Goal: Check status

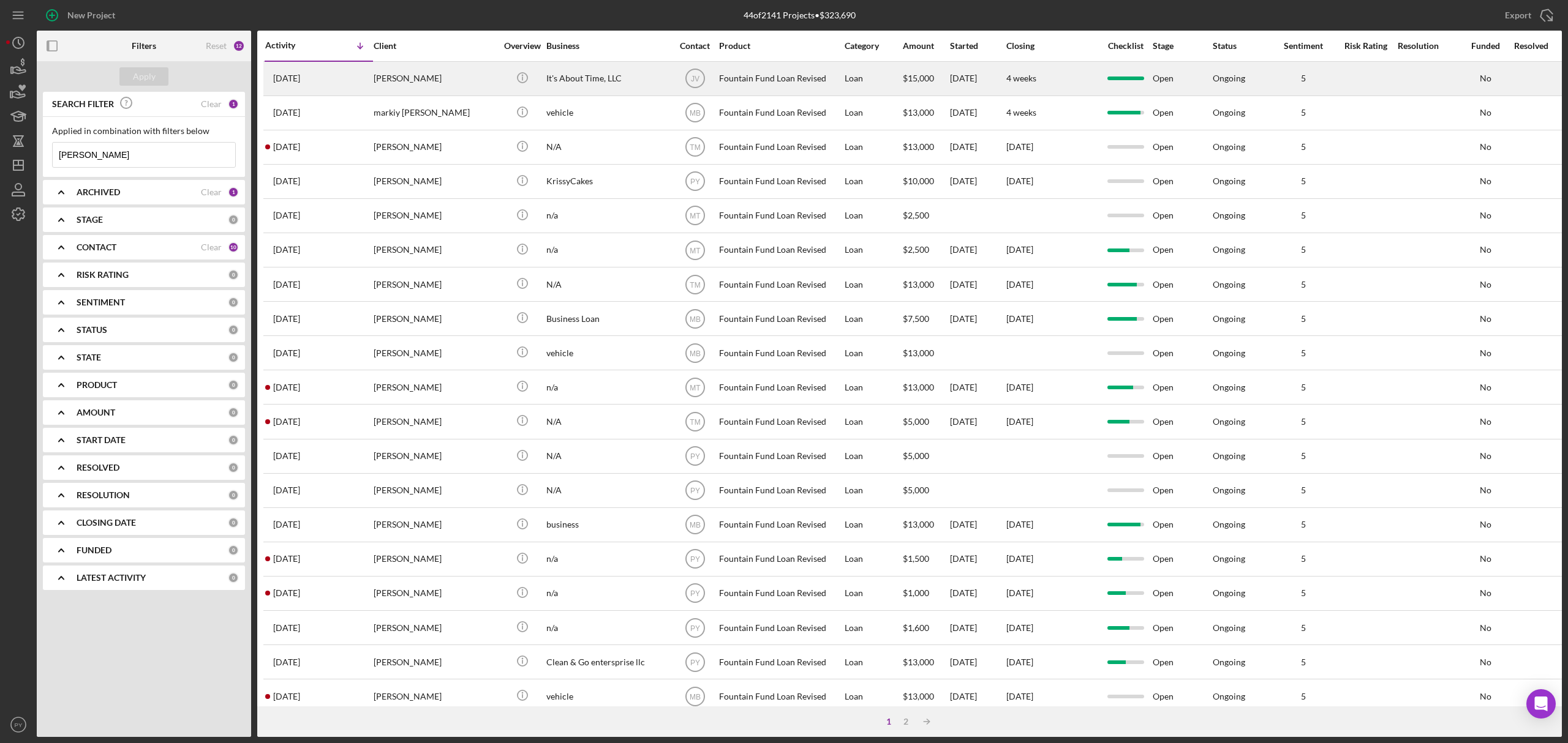
click at [456, 76] on div "[PERSON_NAME]" at bounding box center [435, 78] width 123 height 32
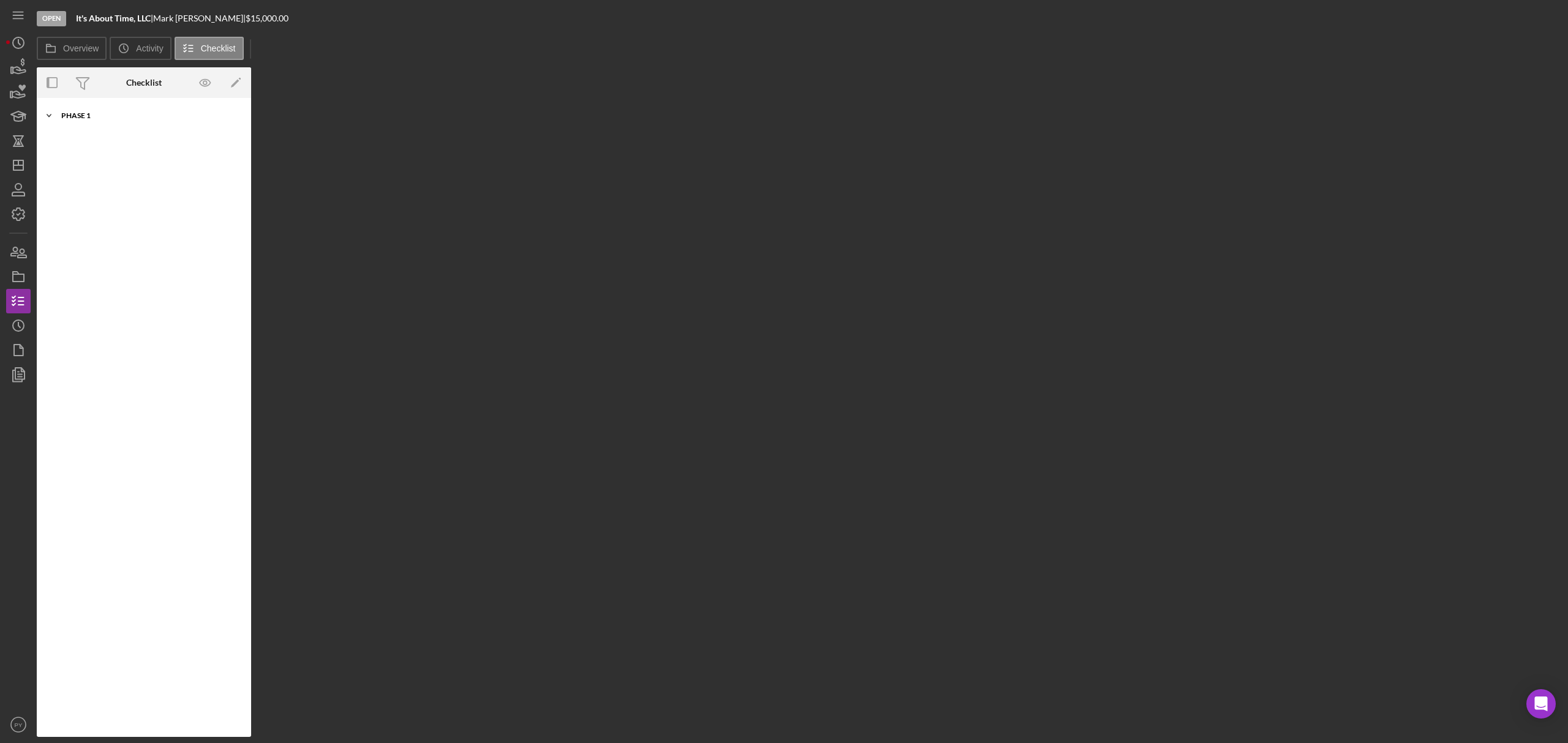
click at [85, 112] on div "Phase 1" at bounding box center [148, 116] width 174 height 8
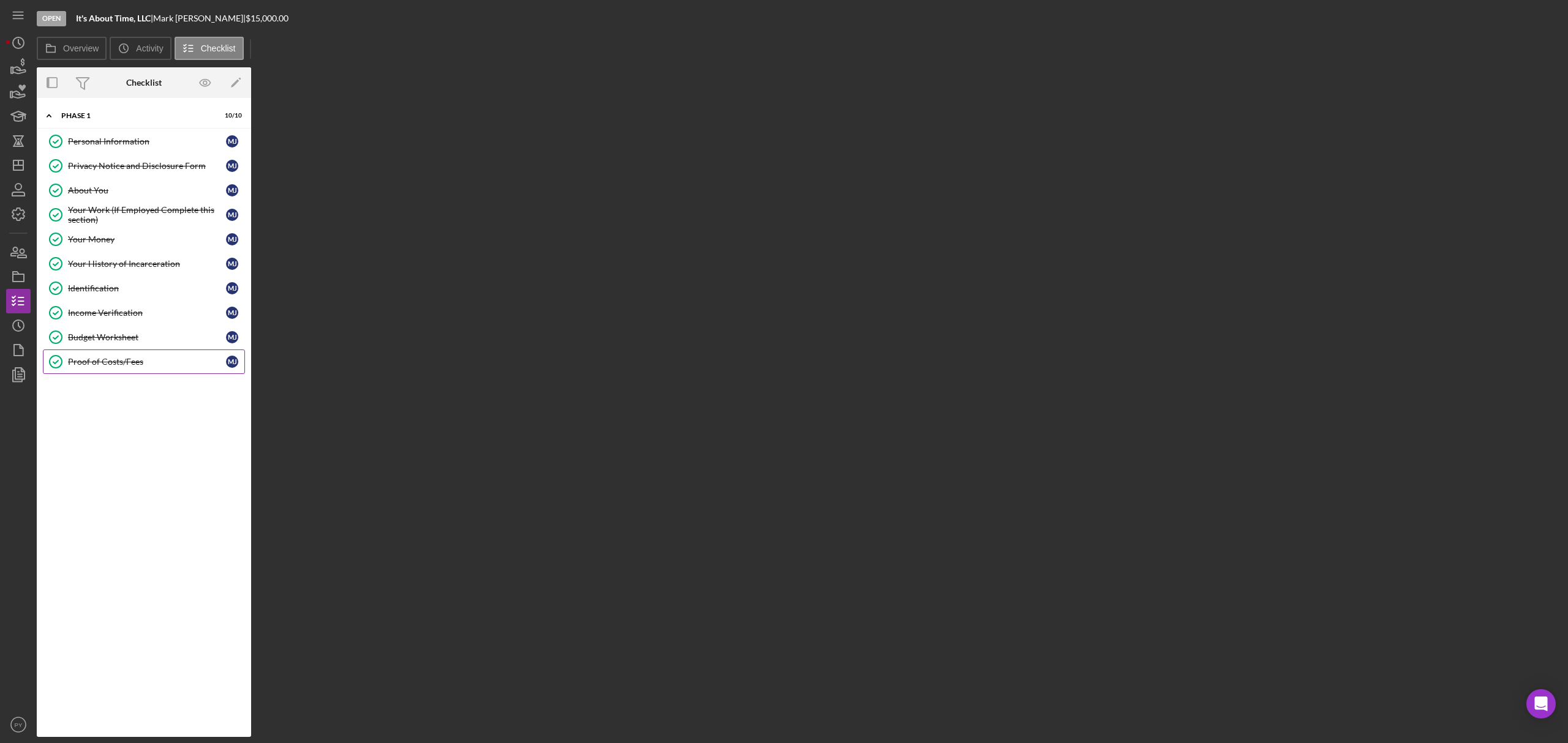
click at [101, 363] on div "Proof of Costs/Fees" at bounding box center [147, 362] width 158 height 10
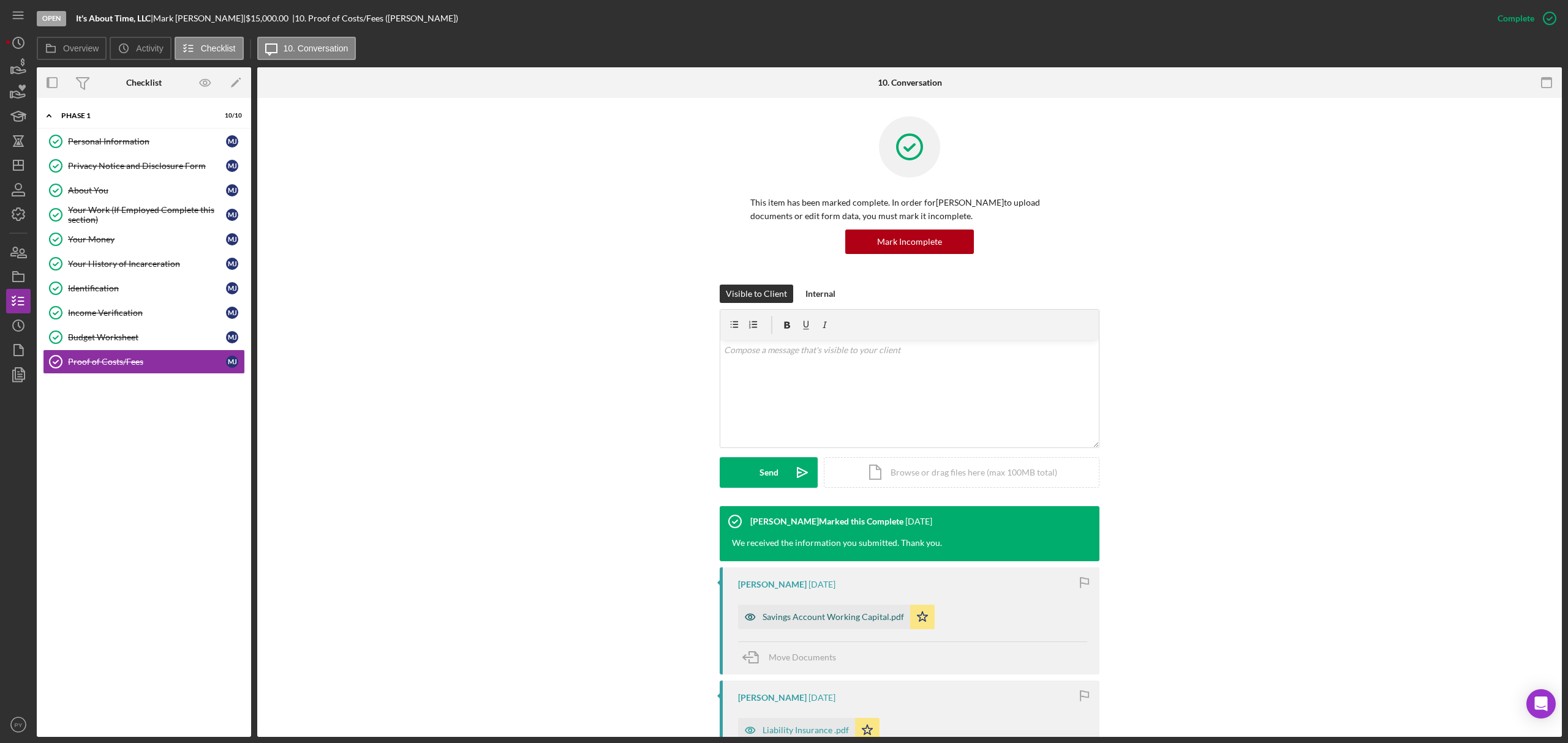
click at [786, 619] on div "Savings Account Working Capital.pdf" at bounding box center [833, 617] width 141 height 10
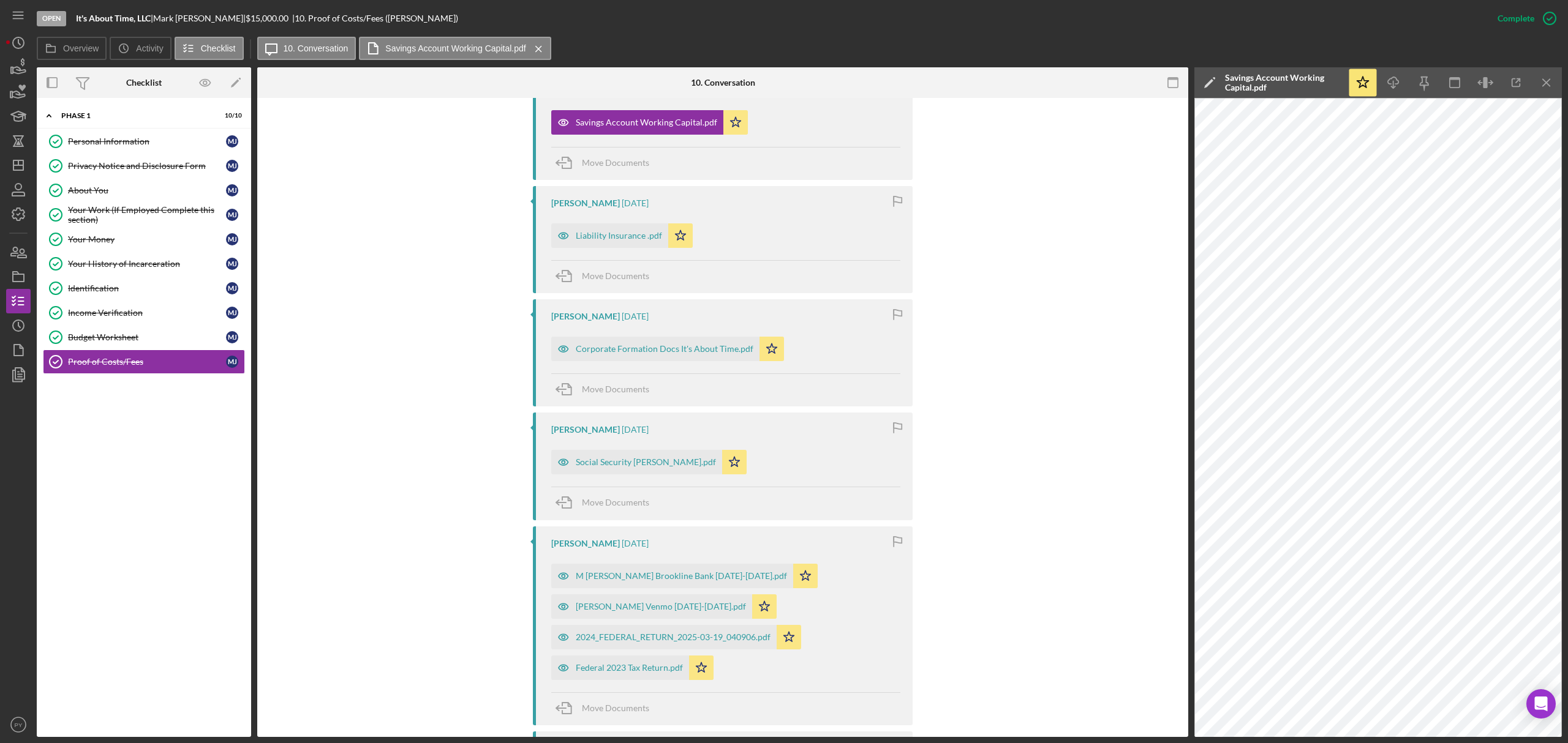
scroll to position [501, 0]
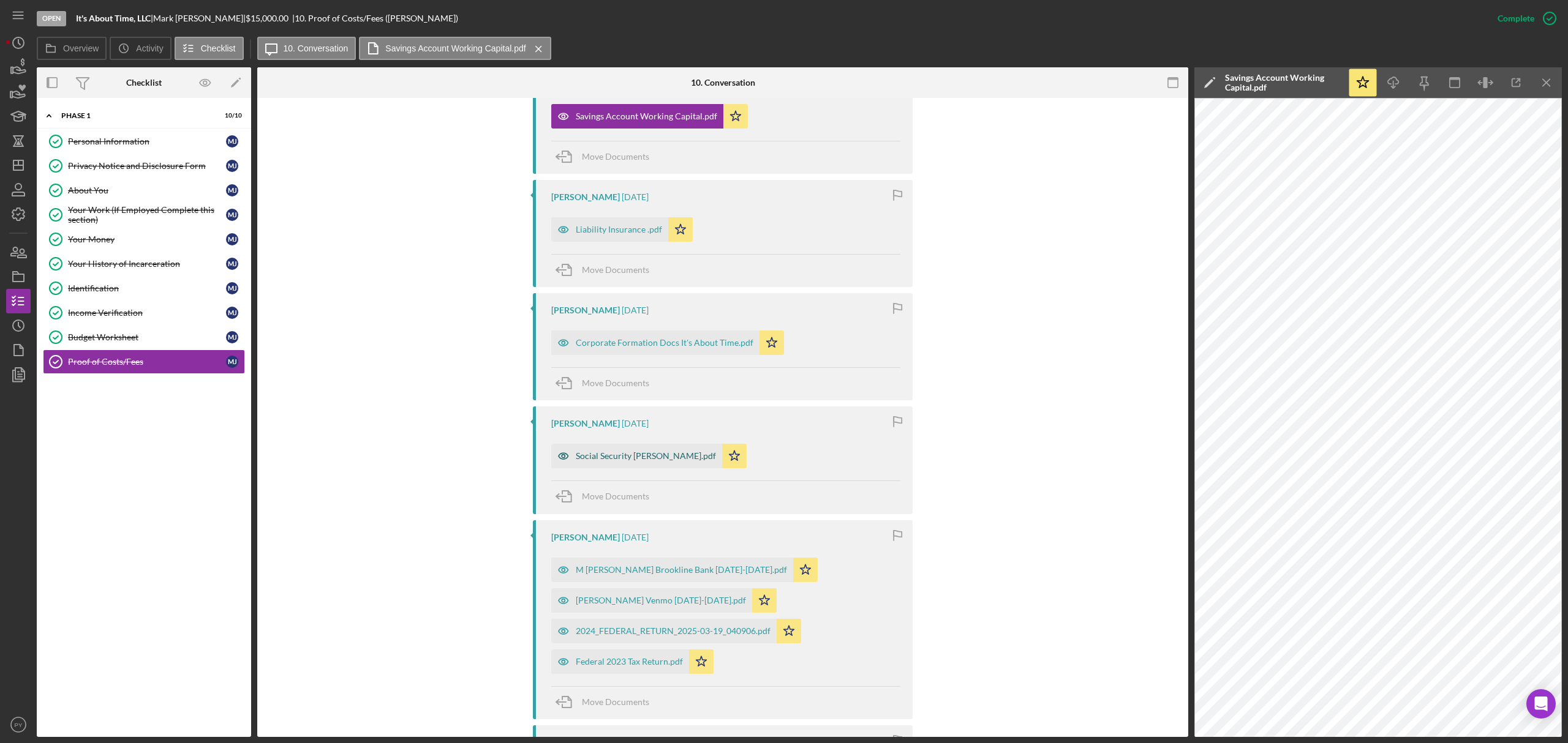
click at [661, 453] on div "Social Security [PERSON_NAME].pdf" at bounding box center [646, 456] width 140 height 10
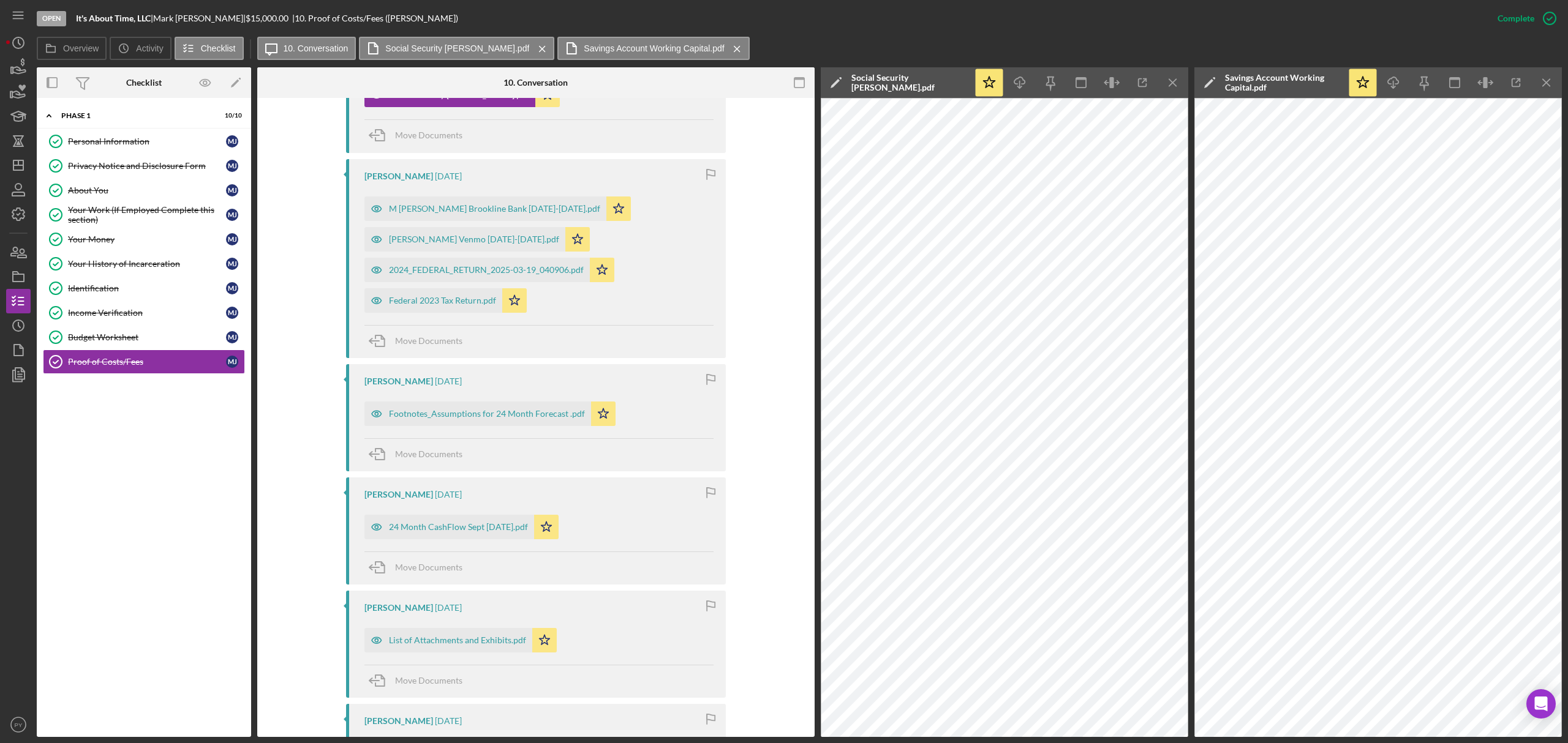
scroll to position [868, 0]
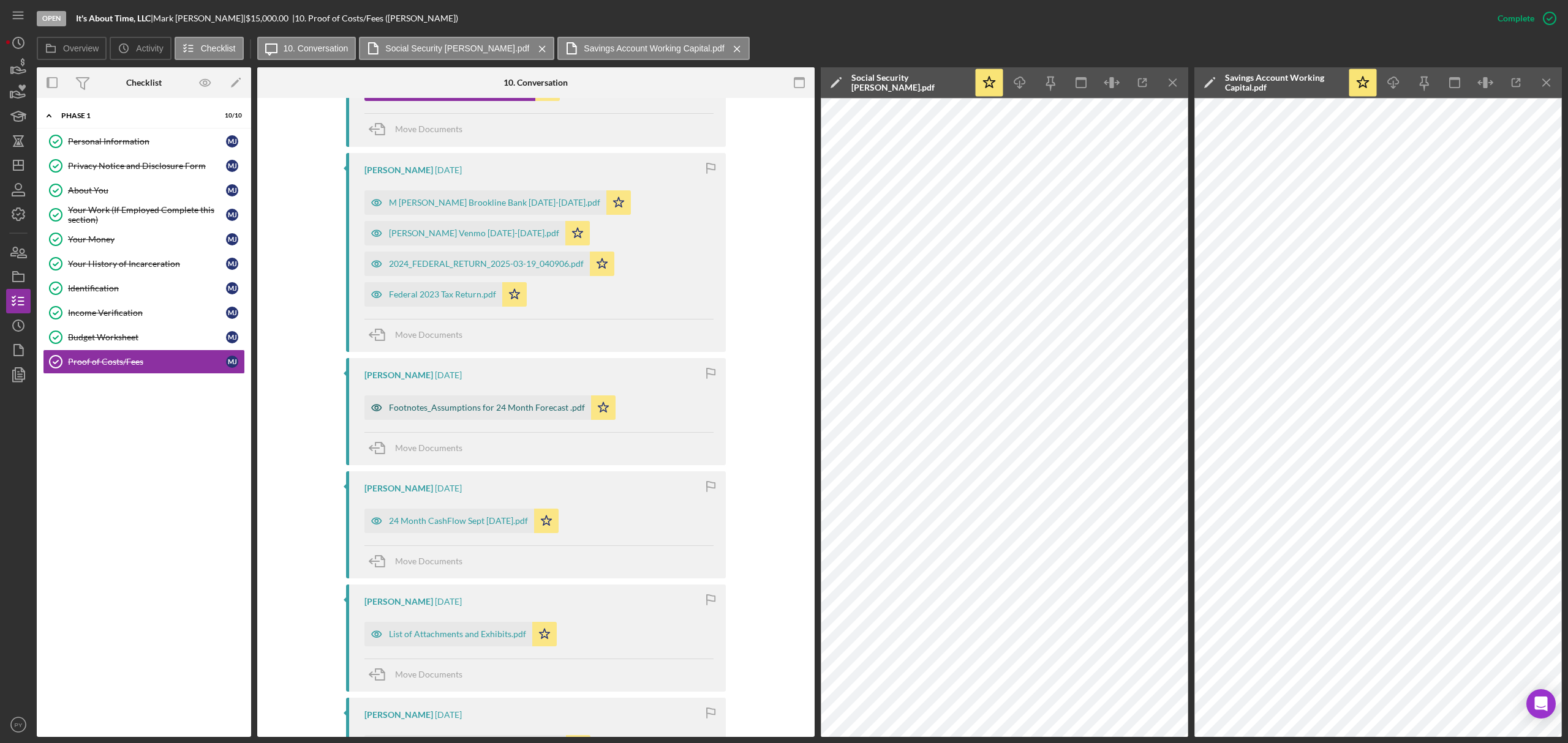
click at [525, 413] on div "Footnotes_Assumptions for 24 Month Forecast .pdf" at bounding box center [477, 408] width 227 height 25
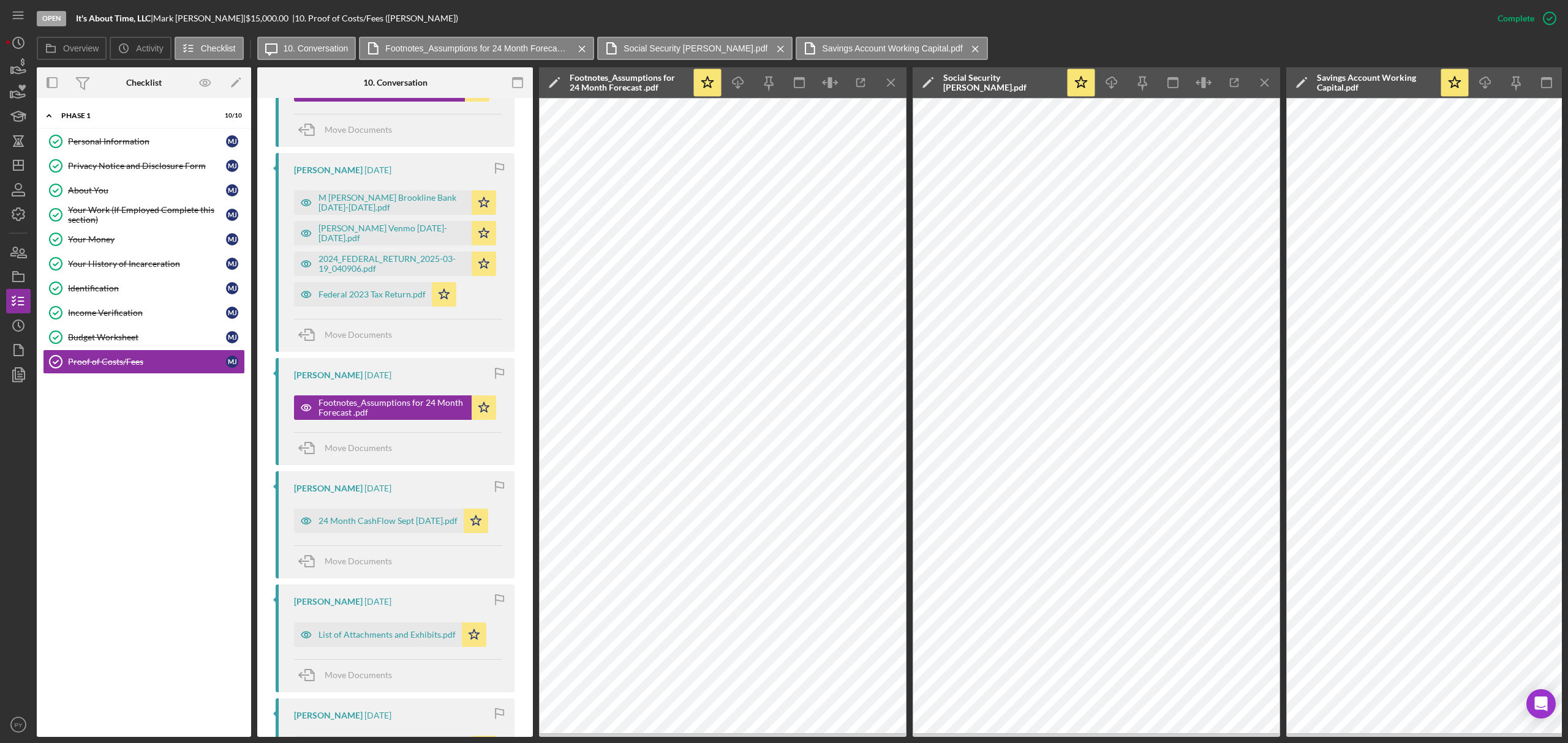
drag, startPoint x: 533, startPoint y: 485, endPoint x: 534, endPoint y: 509, distance: 24.0
click at [534, 509] on div "Overview Internal Workflow Stage Open Icon/Dropdown Arrow Archive (can unarchiv…" at bounding box center [799, 402] width 1525 height 670
drag, startPoint x: 529, startPoint y: 522, endPoint x: 530, endPoint y: 540, distance: 18.0
click at [530, 540] on div "Proof of Costs/Fees Proof of Costs/Fees This item has been marked complete. In …" at bounding box center [395, 417] width 275 height 639
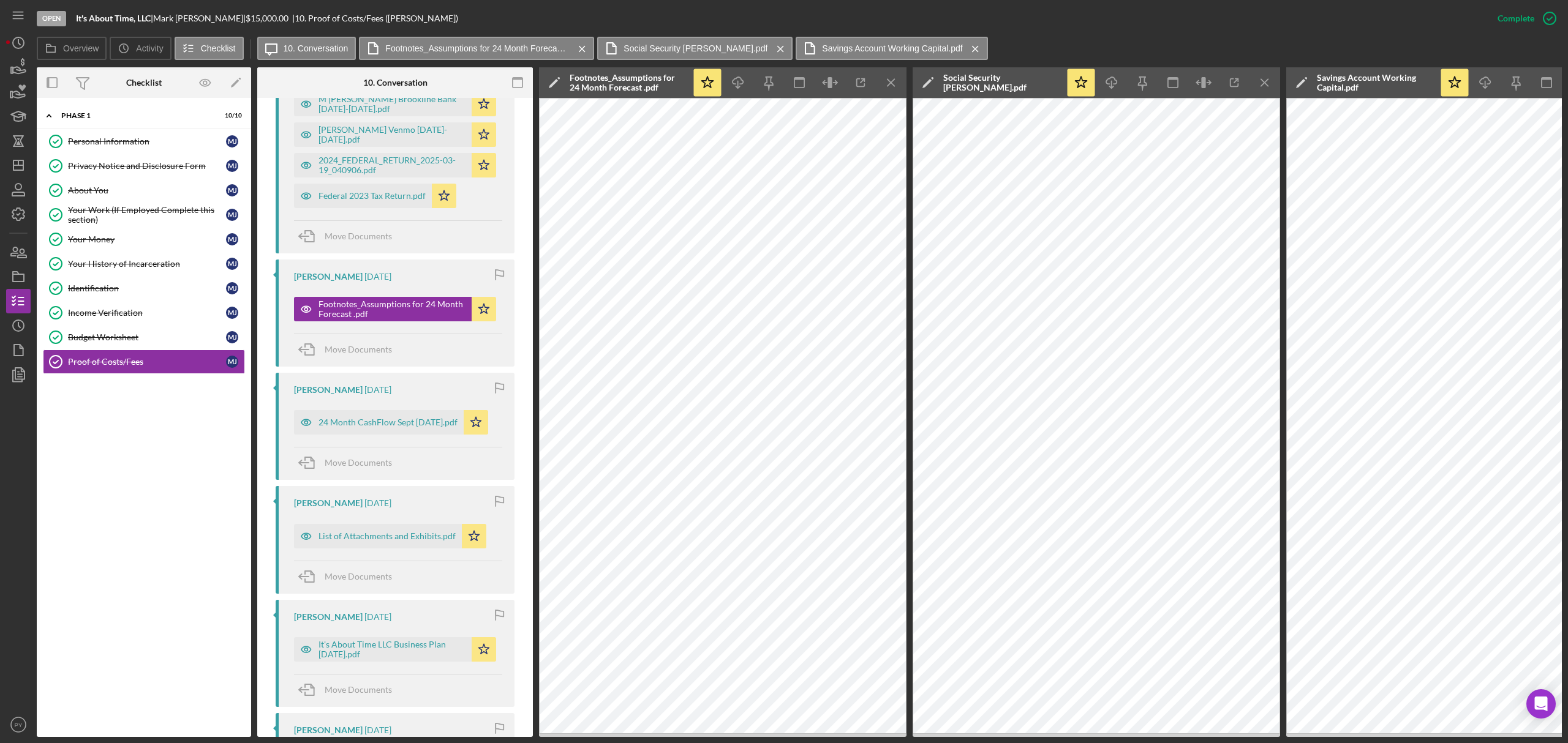
scroll to position [1004, 0]
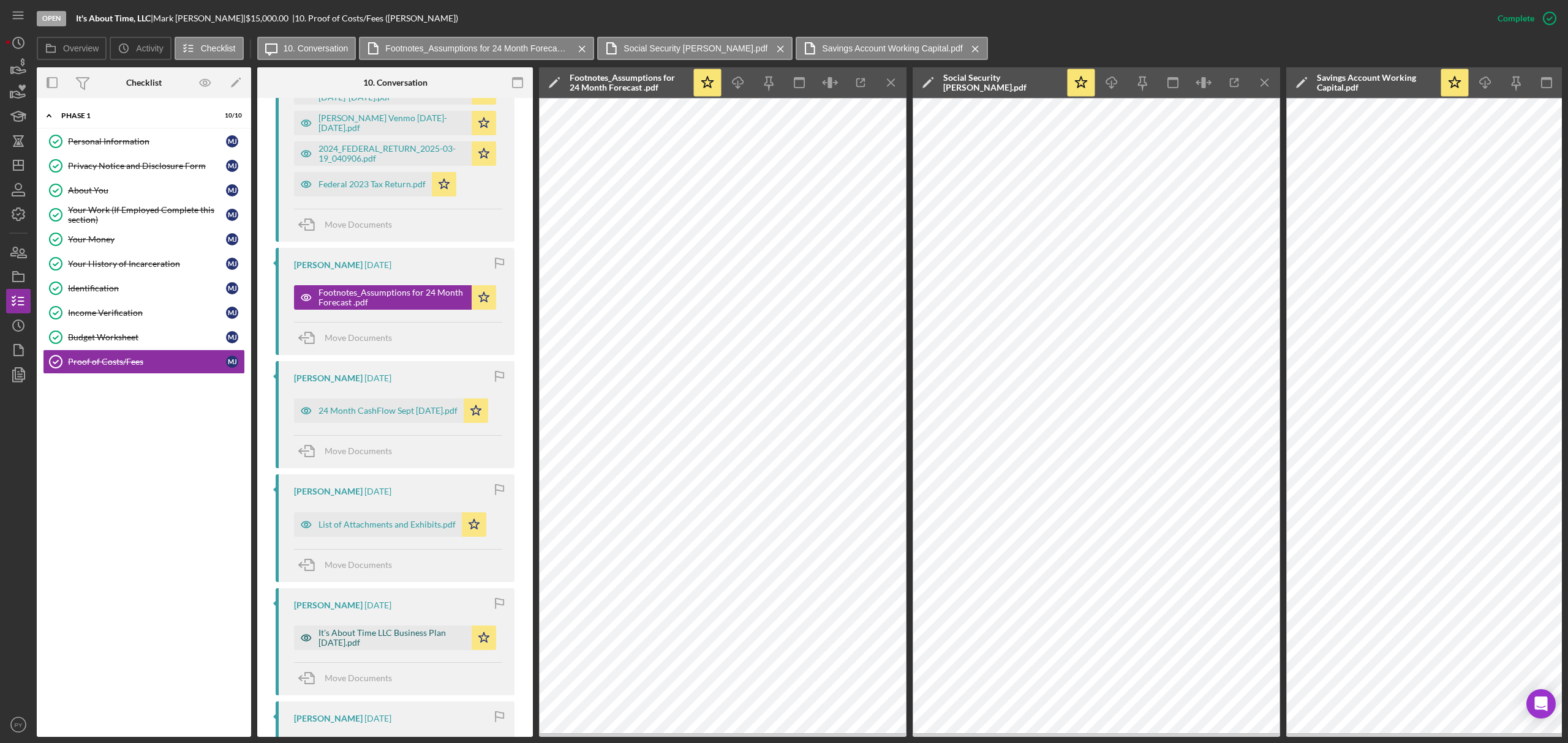
click at [425, 638] on div "It's About Time LLC Business Plan [DATE].pdf" at bounding box center [392, 638] width 147 height 20
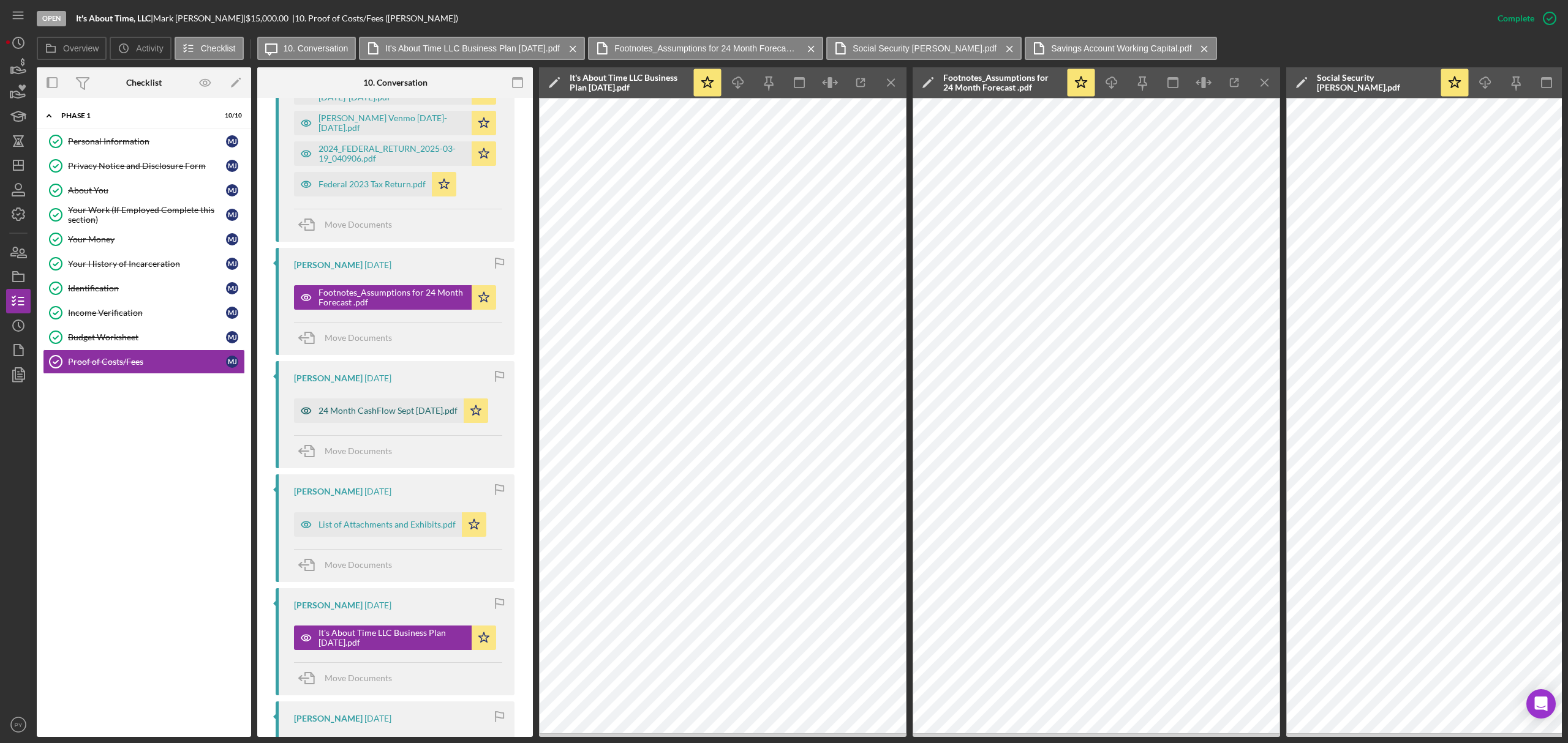
click at [408, 410] on div "24 Month CashFlow Sept [DATE].pdf" at bounding box center [388, 411] width 139 height 10
